Goal: Information Seeking & Learning: Learn about a topic

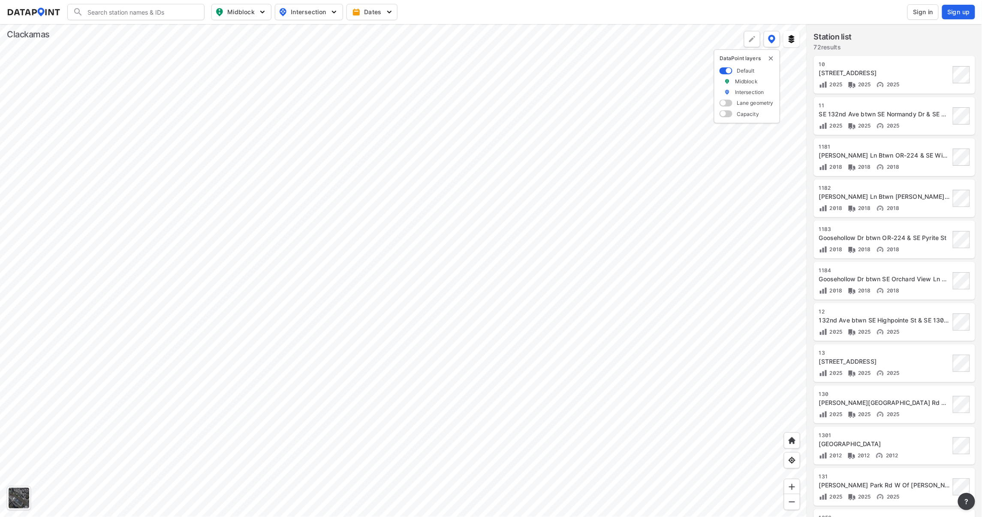
click at [674, 208] on div at bounding box center [403, 270] width 807 height 493
click at [390, 186] on div at bounding box center [403, 270] width 807 height 493
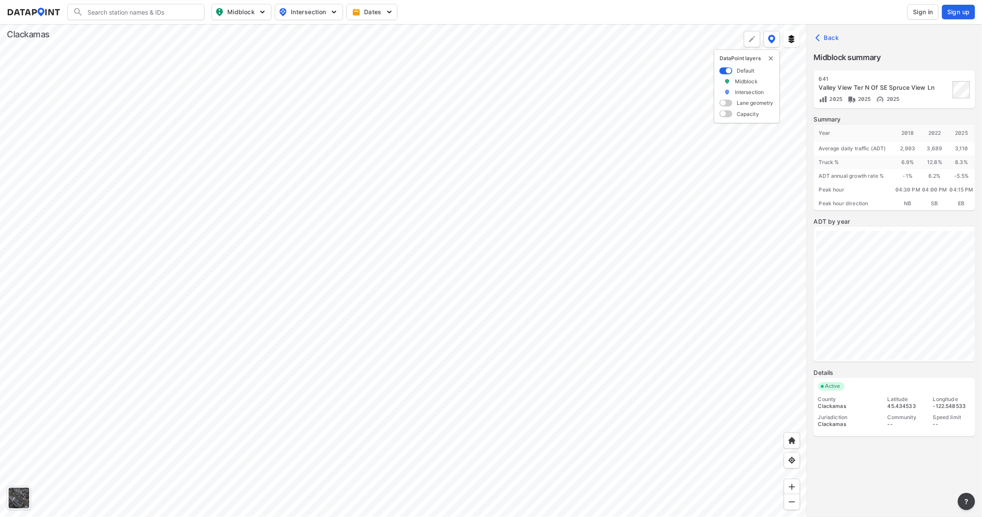
click at [929, 11] on span "Sign in" at bounding box center [923, 12] width 20 height 9
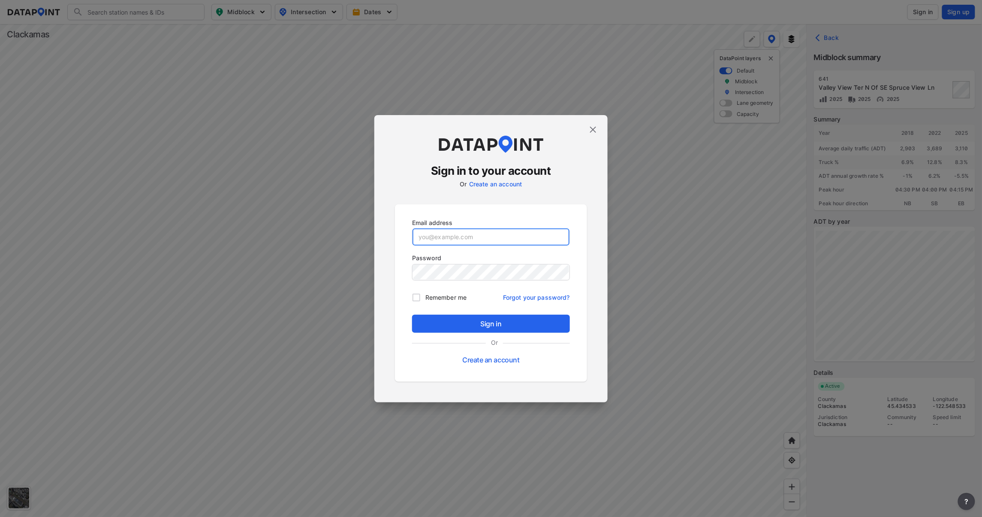
type input "[EMAIL_ADDRESS][DOMAIN_NAME]"
click at [510, 322] on span "Sign in" at bounding box center [491, 323] width 144 height 10
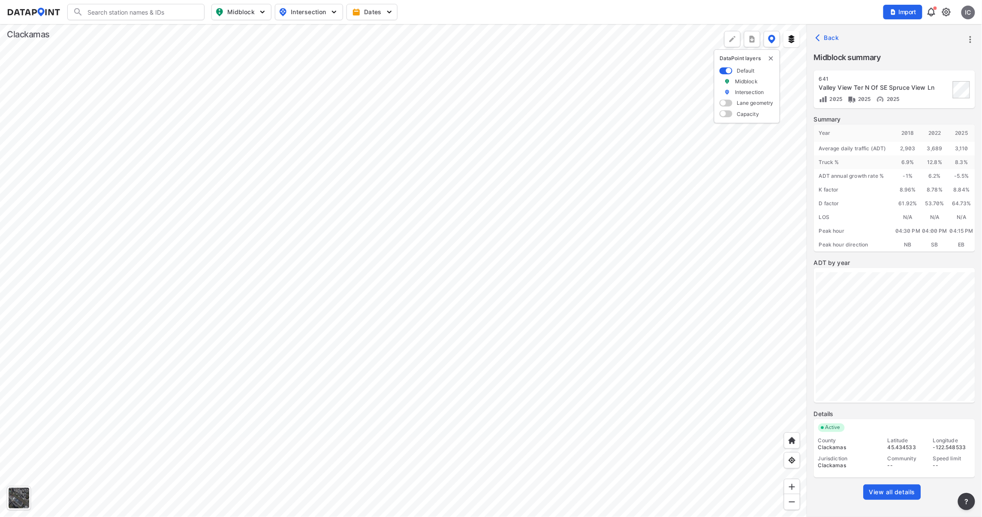
click at [504, 304] on div at bounding box center [403, 270] width 807 height 493
click at [908, 491] on span "View all details" at bounding box center [893, 491] width 46 height 9
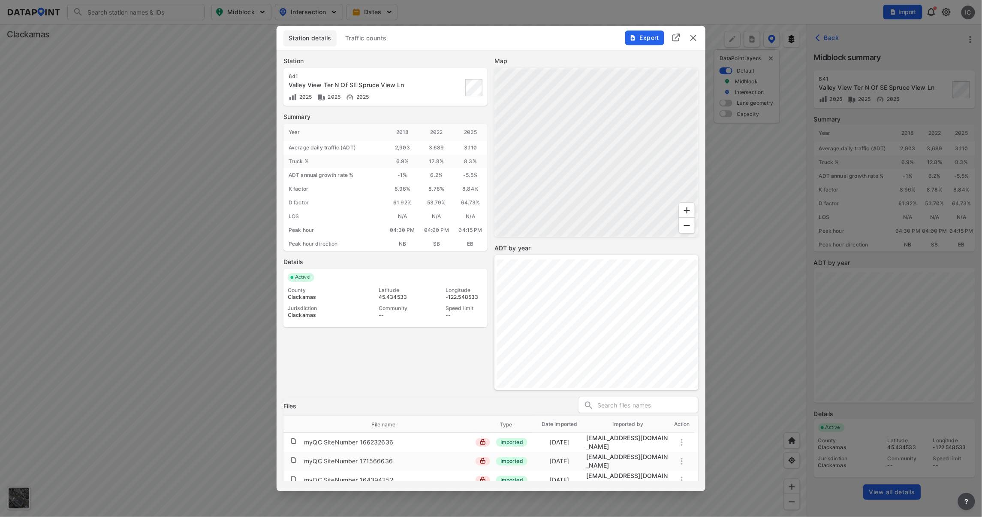
click at [382, 35] on span "Traffic counts" at bounding box center [366, 38] width 42 height 9
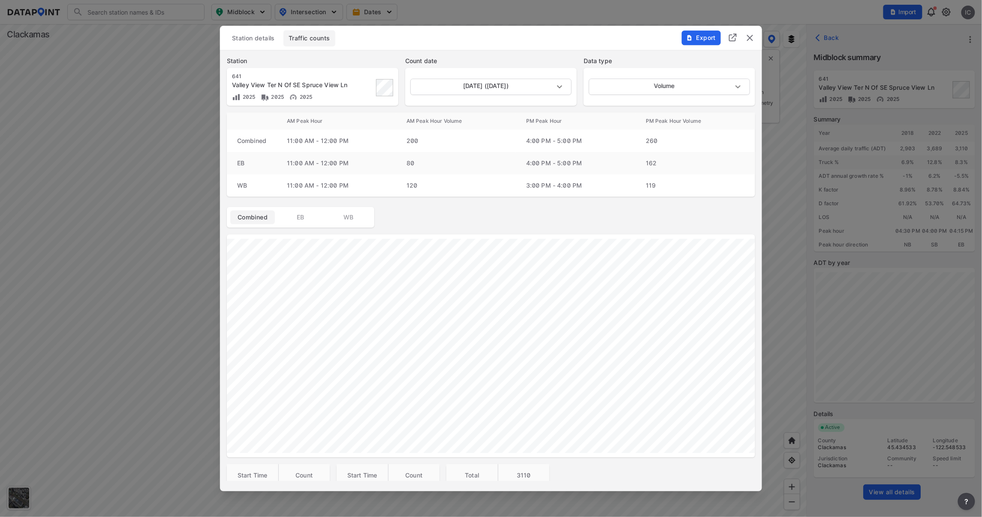
click at [301, 218] on span "EB" at bounding box center [301, 217] width 34 height 9
click at [356, 220] on span "WB" at bounding box center [349, 217] width 34 height 9
click at [260, 39] on span "Station details" at bounding box center [253, 38] width 43 height 9
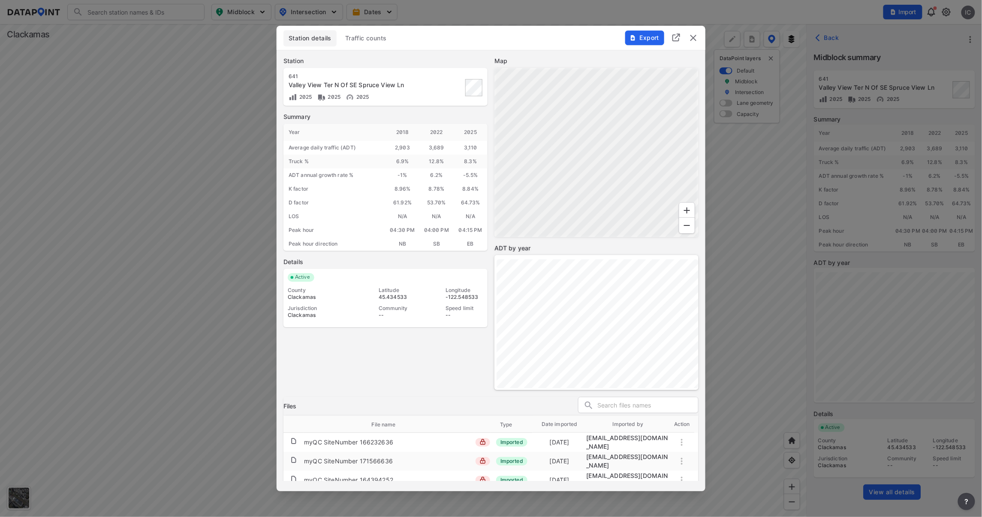
click at [694, 35] on img "delete" at bounding box center [694, 38] width 10 height 10
